Goal: Check status: Check status

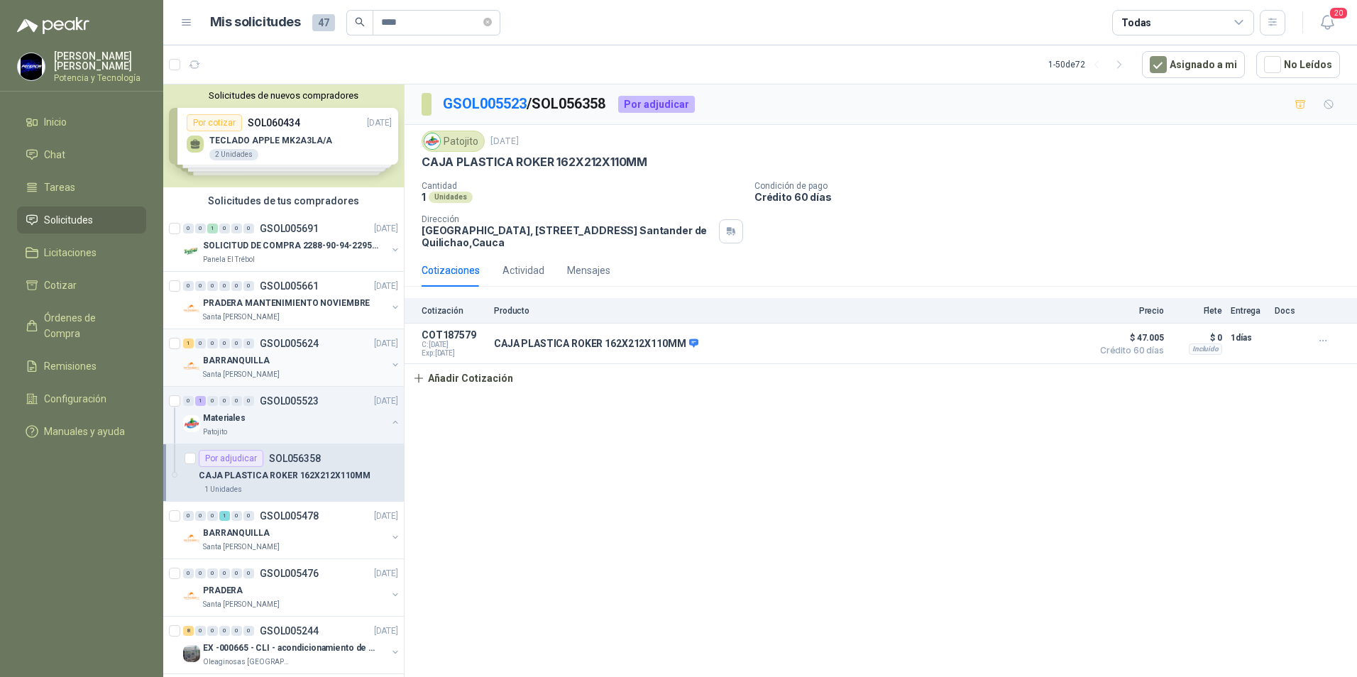
click at [305, 367] on div "BARRANQUILLA" at bounding box center [295, 360] width 184 height 17
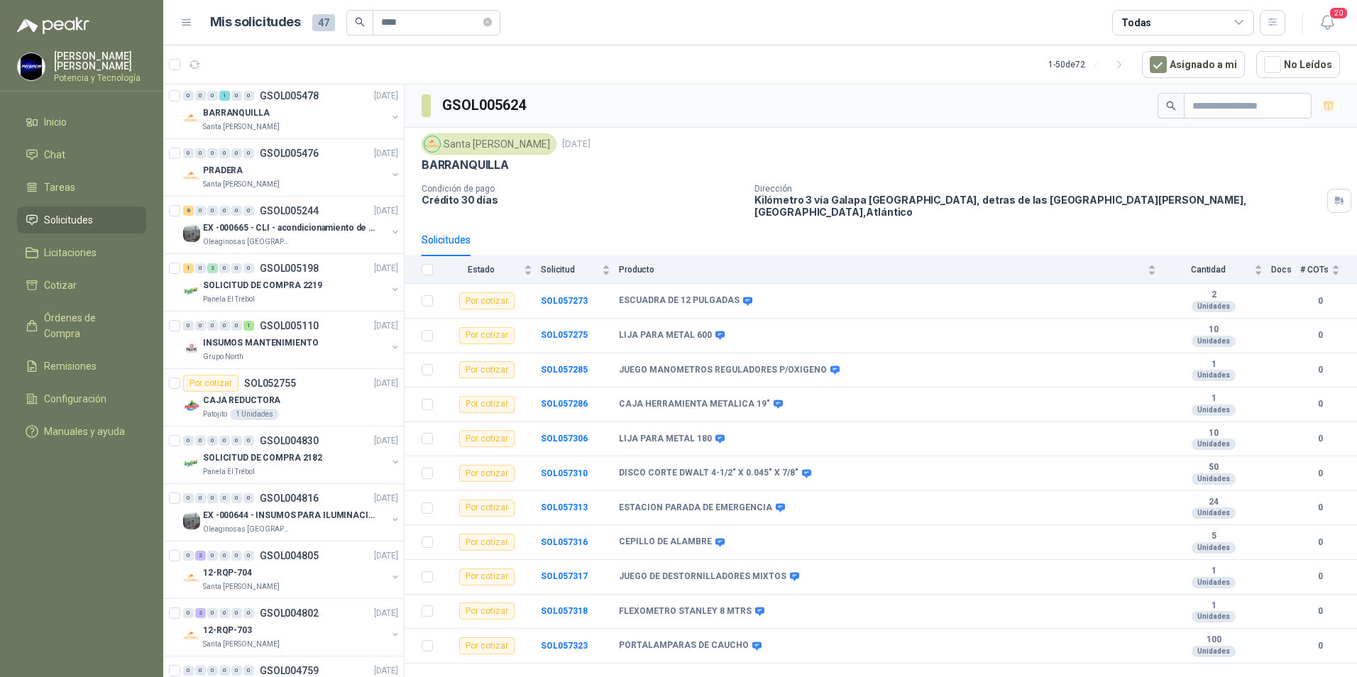
scroll to position [426, 0]
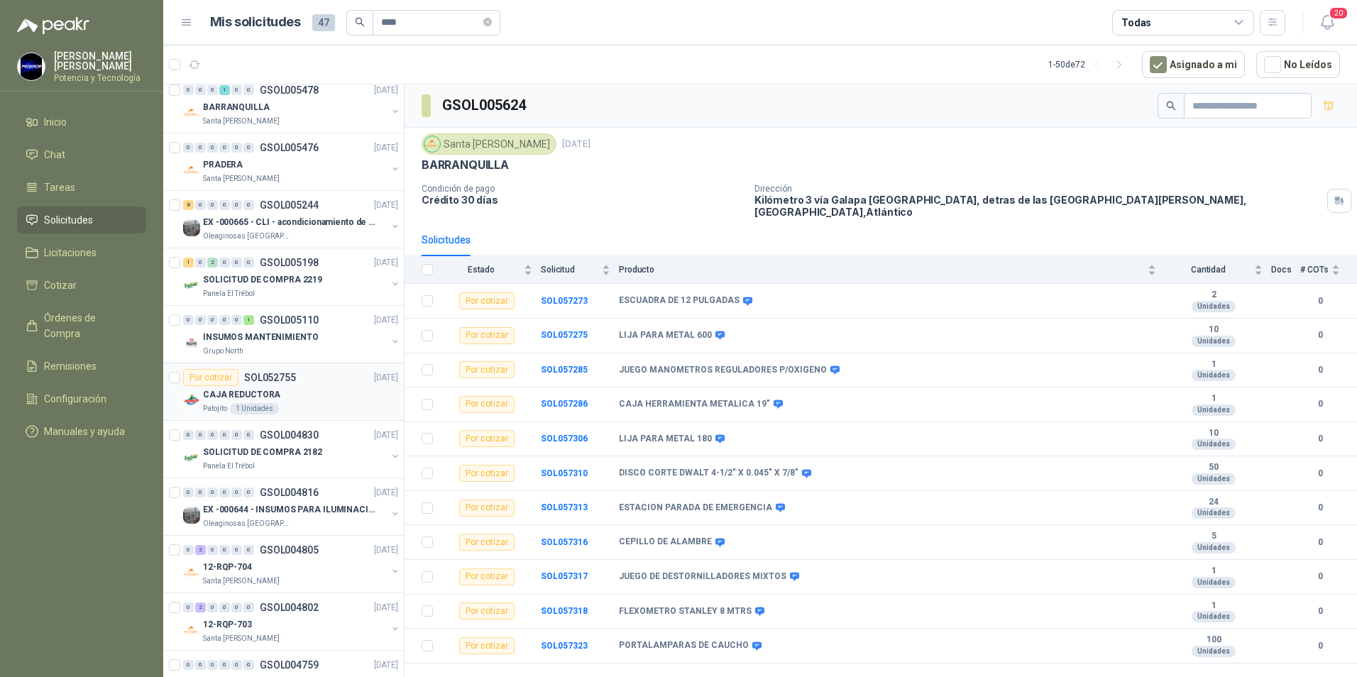
click at [300, 392] on div "CAJA REDUCTORA" at bounding box center [300, 394] width 195 height 17
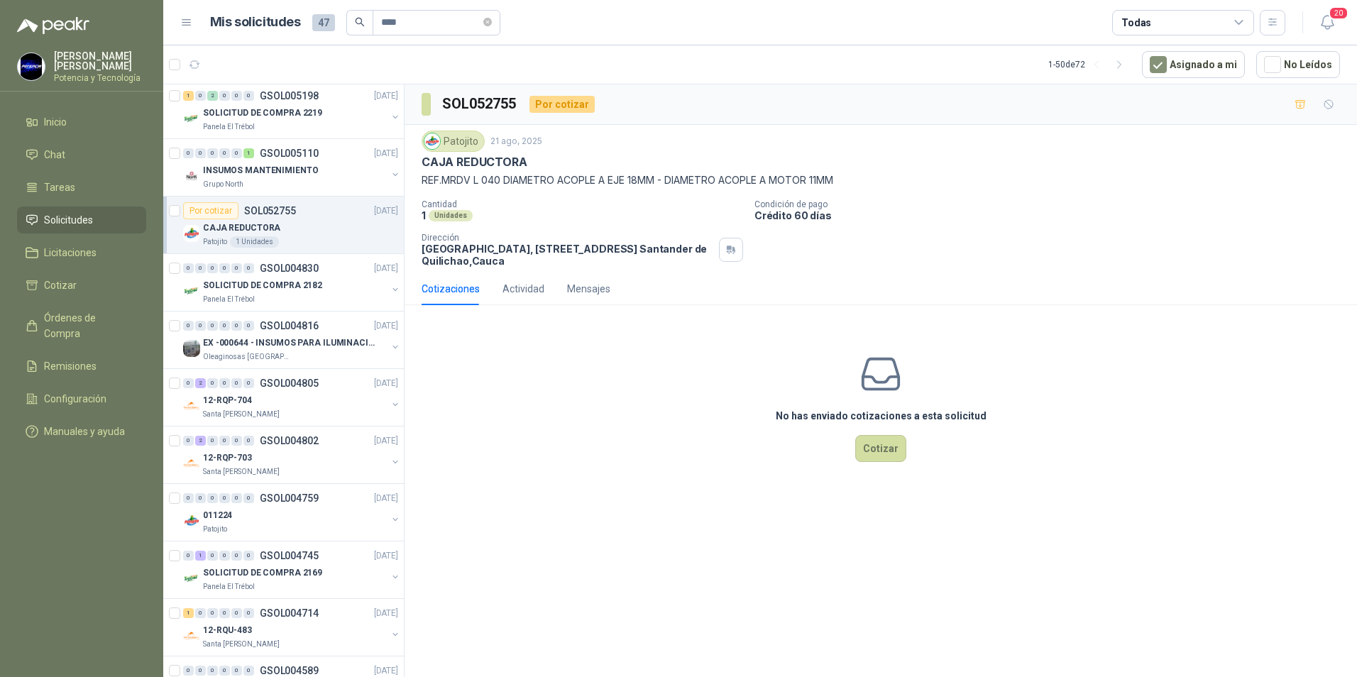
scroll to position [639, 0]
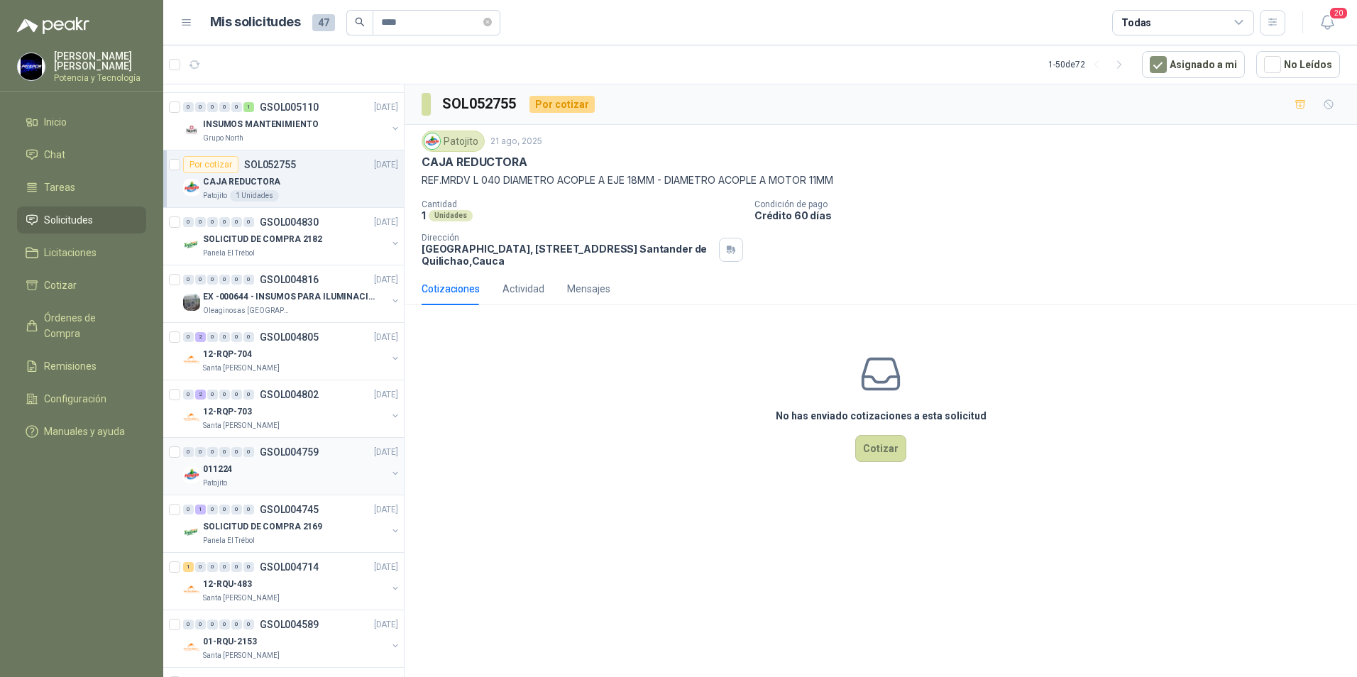
click at [283, 469] on div "011224" at bounding box center [295, 468] width 184 height 17
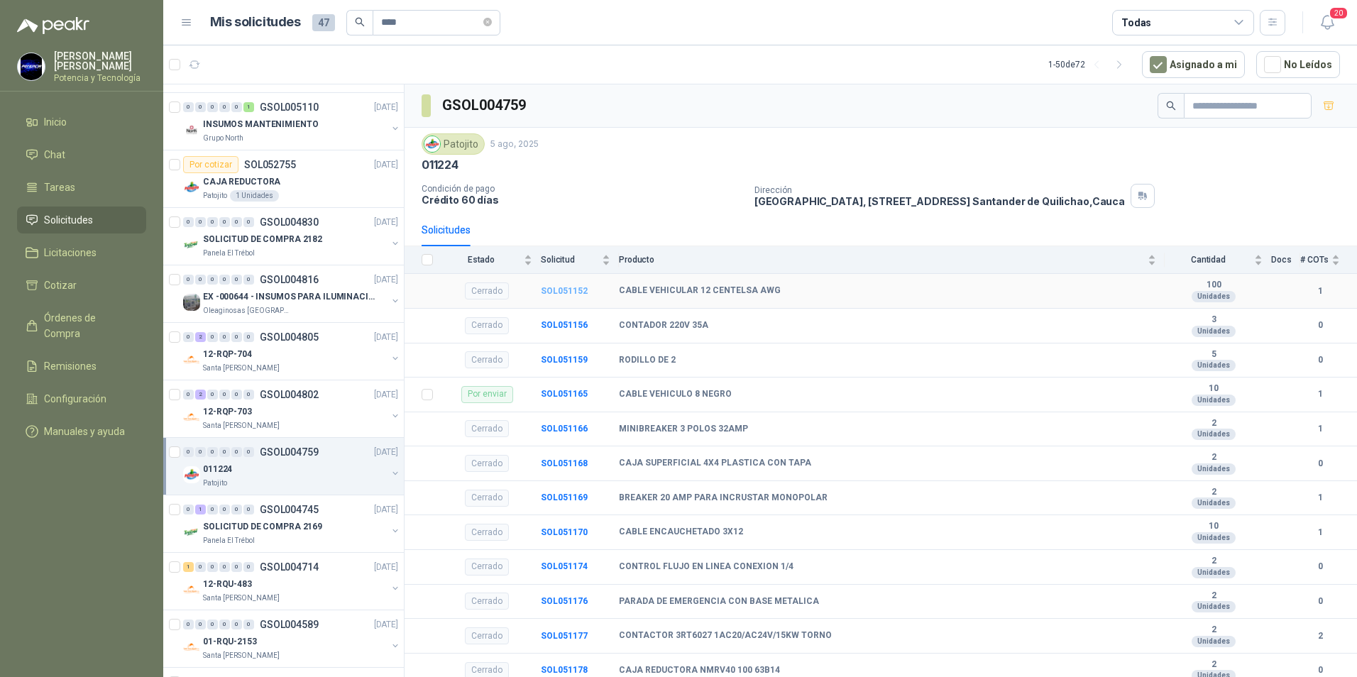
click at [548, 290] on b "SOL051152" at bounding box center [564, 291] width 47 height 10
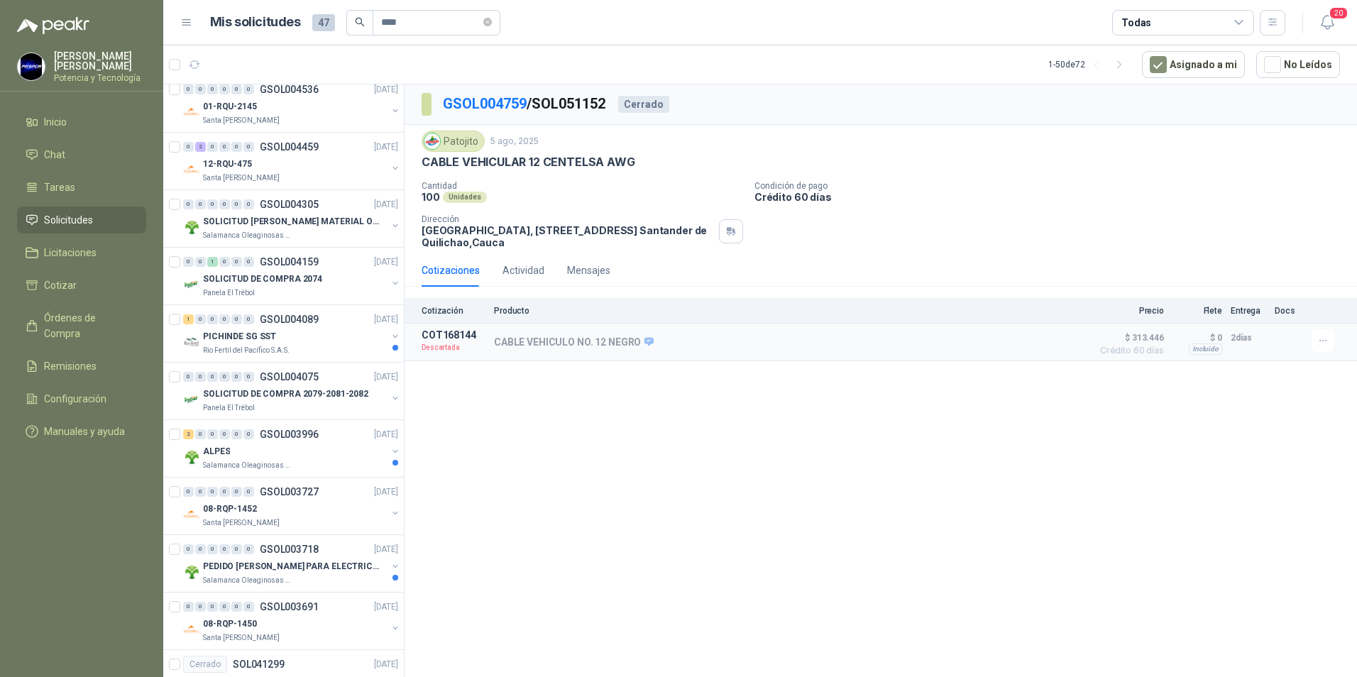
scroll to position [1348, 0]
